Goal: Information Seeking & Learning: Learn about a topic

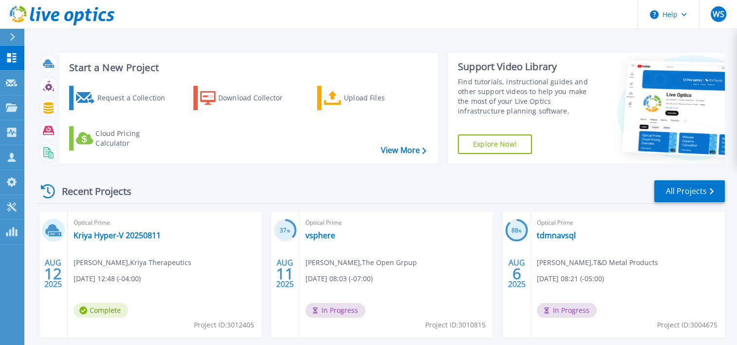
scroll to position [49, 0]
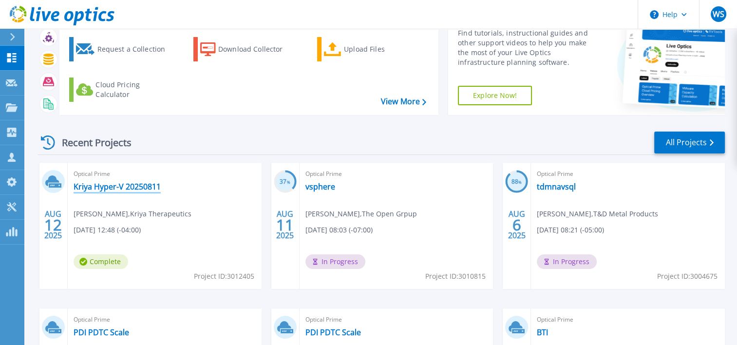
click at [120, 184] on link "Kriya Hyper-V 20250811" at bounding box center [117, 187] width 87 height 10
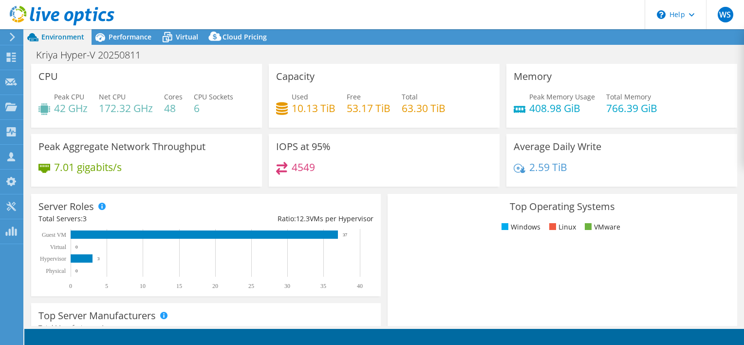
select select "USD"
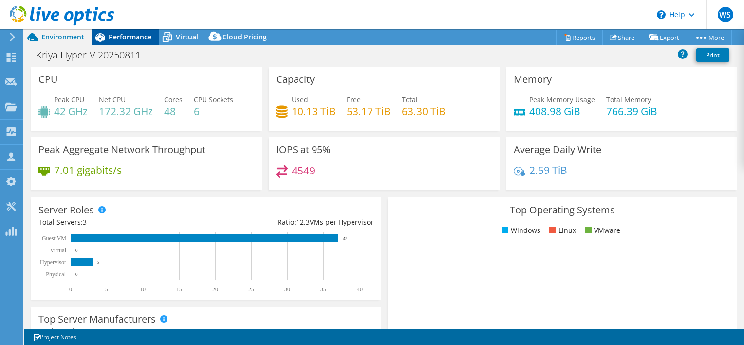
click at [130, 37] on span "Performance" at bounding box center [130, 36] width 43 height 9
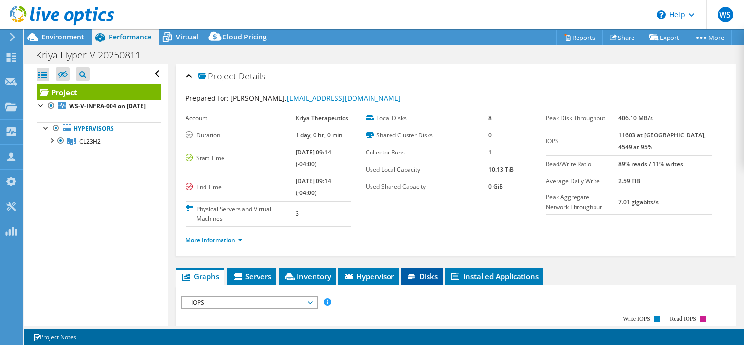
click at [430, 275] on span "Disks" at bounding box center [422, 276] width 32 height 10
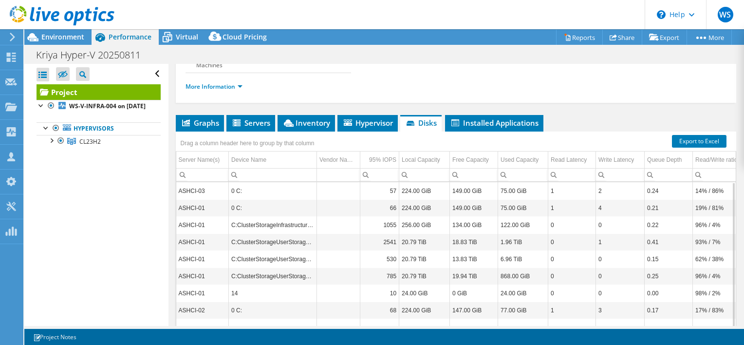
scroll to position [146, 0]
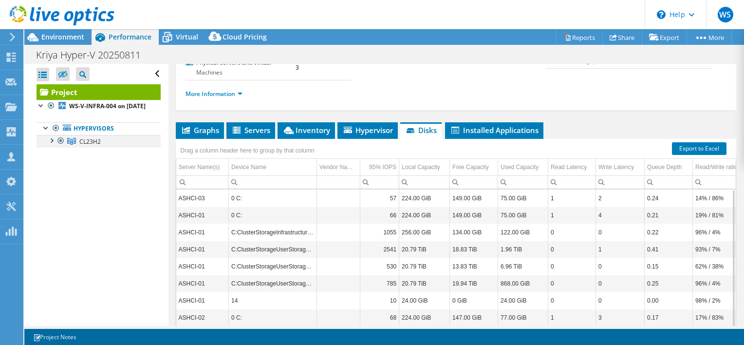
click at [51, 145] on div at bounding box center [51, 140] width 10 height 10
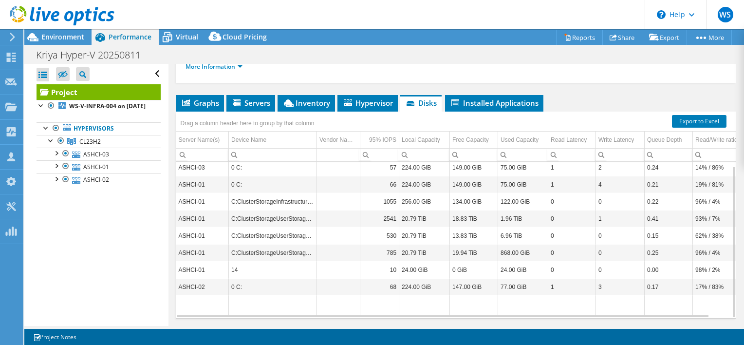
scroll to position [195, 0]
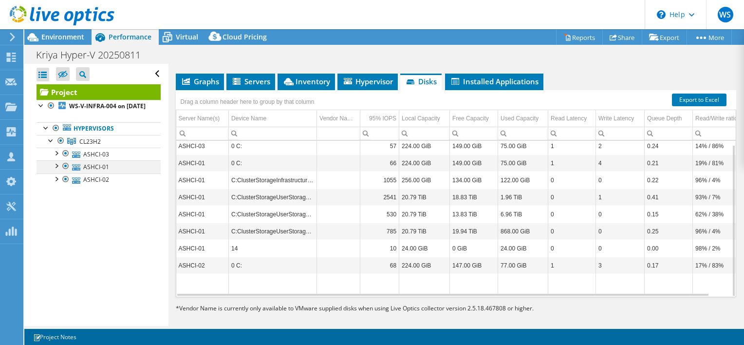
click at [64, 172] on div at bounding box center [66, 166] width 10 height 12
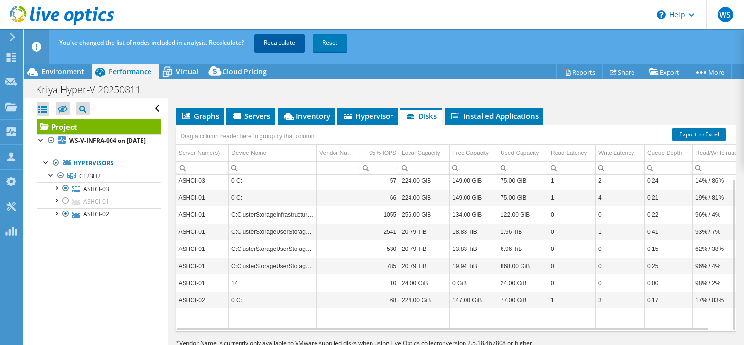
click at [280, 40] on link "Recalculate" at bounding box center [279, 43] width 51 height 18
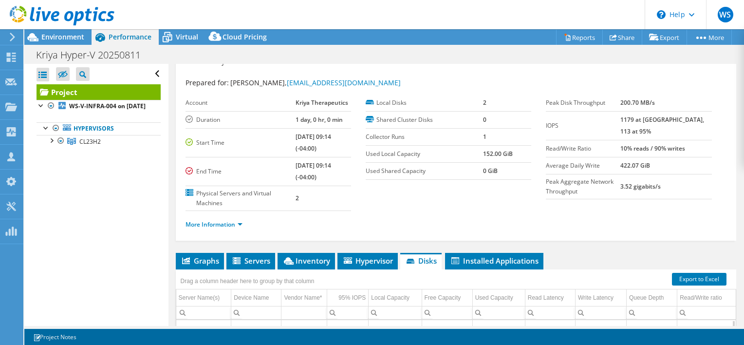
scroll to position [0, 0]
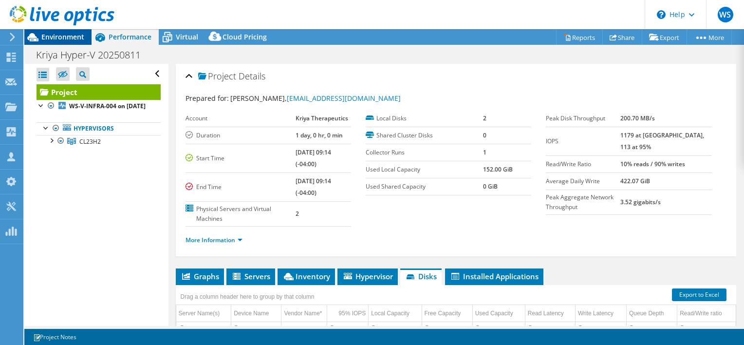
click at [61, 37] on span "Environment" at bounding box center [62, 36] width 43 height 9
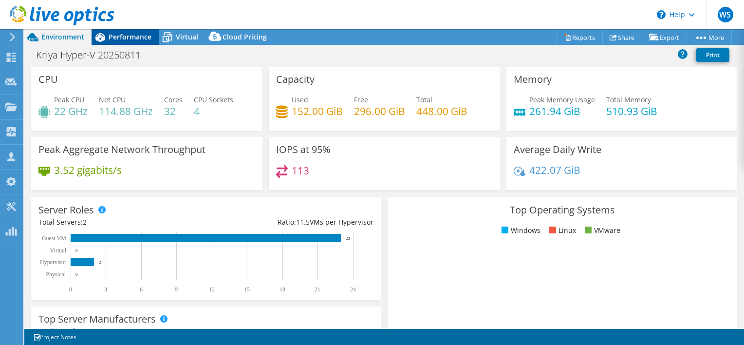
click at [131, 35] on span "Performance" at bounding box center [130, 36] width 43 height 9
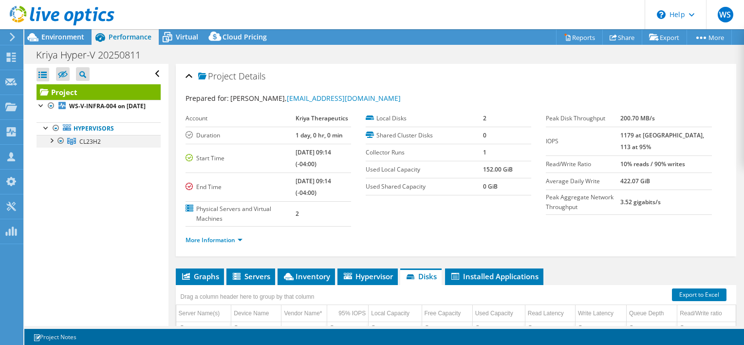
click at [51, 145] on div at bounding box center [51, 140] width 10 height 10
click at [63, 172] on div at bounding box center [66, 166] width 10 height 12
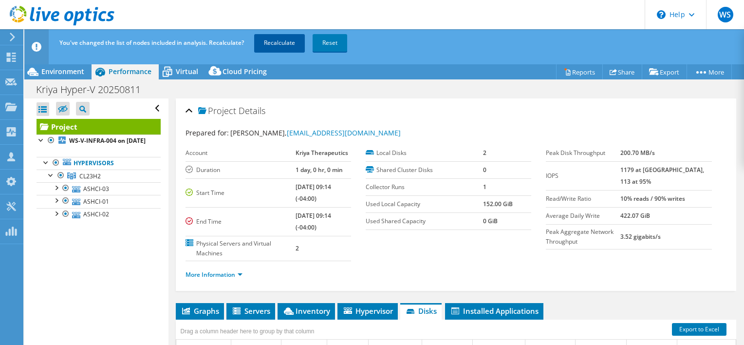
click at [274, 42] on link "Recalculate" at bounding box center [279, 43] width 51 height 18
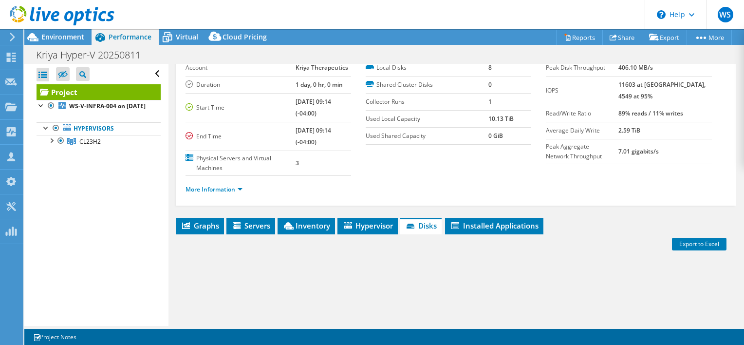
scroll to position [195, 0]
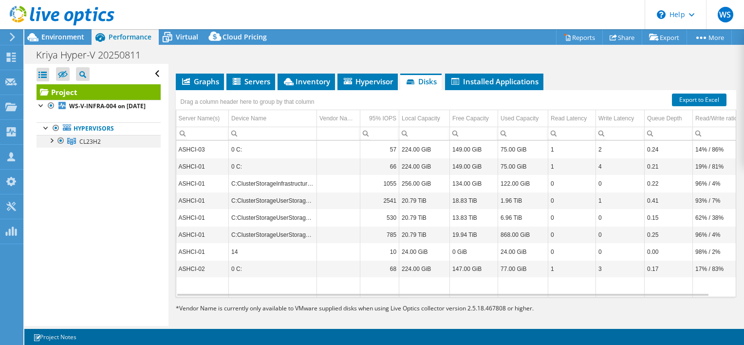
click at [54, 145] on div at bounding box center [51, 140] width 10 height 10
click at [62, 159] on div at bounding box center [66, 154] width 10 height 12
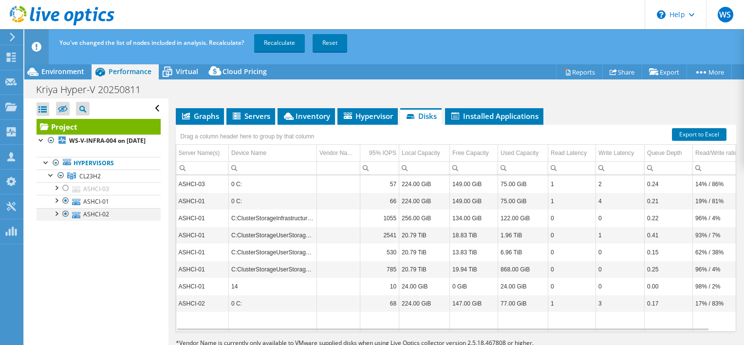
click at [66, 220] on div at bounding box center [66, 214] width 10 height 12
click at [277, 41] on link "Recalculate" at bounding box center [279, 43] width 51 height 18
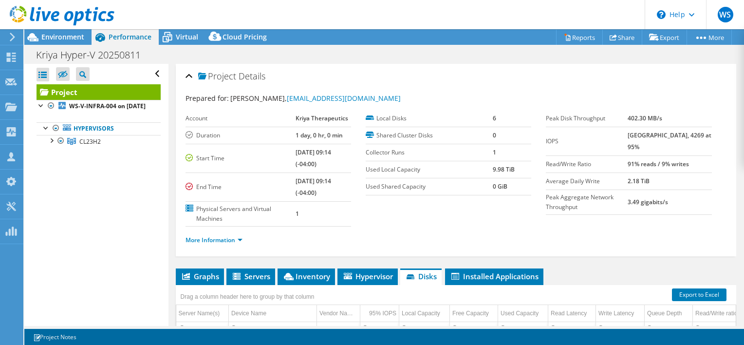
scroll to position [0, 0]
click at [73, 34] on span "Environment" at bounding box center [62, 36] width 43 height 9
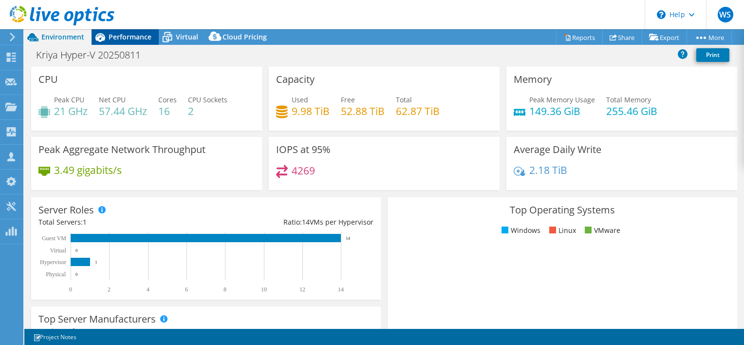
click at [121, 36] on span "Performance" at bounding box center [130, 36] width 43 height 9
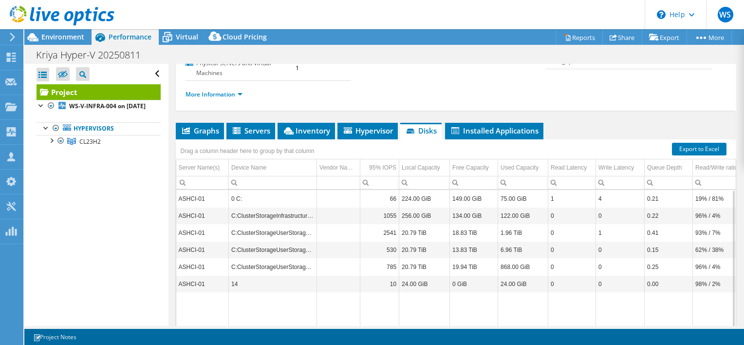
scroll to position [146, 0]
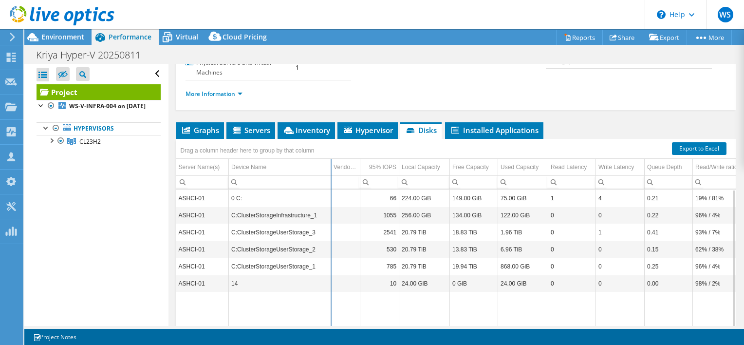
drag, startPoint x: 317, startPoint y: 163, endPoint x: 333, endPoint y: 165, distance: 16.1
click at [333, 165] on div "Drag a column header here to group by that column Server Name(s) Device Name Ve…" at bounding box center [456, 242] width 561 height 207
drag, startPoint x: 333, startPoint y: 165, endPoint x: 321, endPoint y: 169, distance: 12.5
click at [321, 169] on div "Drag a column header here to group by that column Server Name(s) Device Name Ve…" at bounding box center [456, 242] width 561 height 207
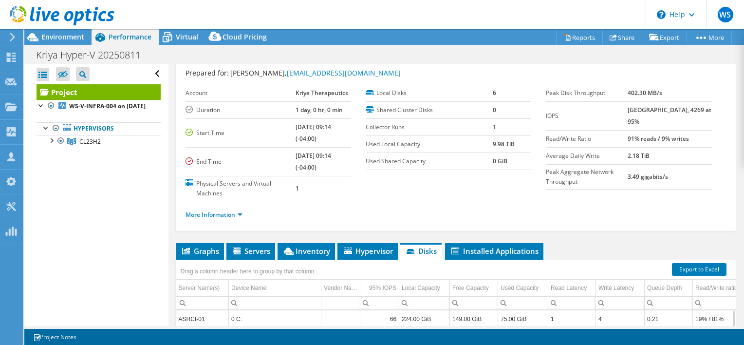
scroll to position [0, 0]
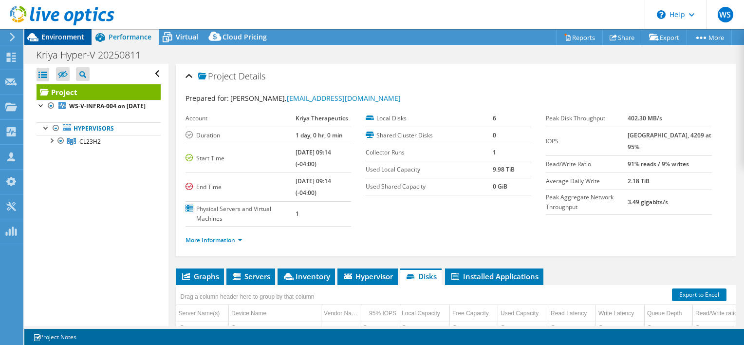
click at [64, 37] on span "Environment" at bounding box center [62, 36] width 43 height 9
